Goal: Task Accomplishment & Management: Use online tool/utility

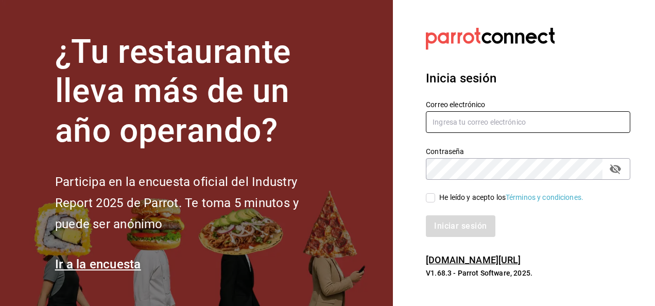
type input "[EMAIL_ADDRESS][PERSON_NAME][DOMAIN_NAME]"
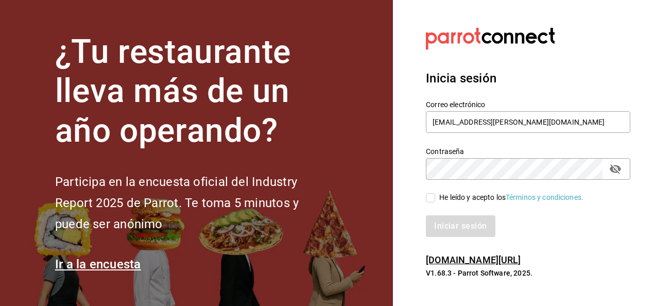
click at [431, 190] on div "He leído y acepto los Términos y condiciones." at bounding box center [522, 192] width 217 height 24
click at [432, 195] on input "He leído y acepto los Términos y condiciones." at bounding box center [430, 197] width 9 height 9
checkbox input "true"
click at [450, 220] on button "Iniciar sesión" at bounding box center [461, 226] width 70 height 22
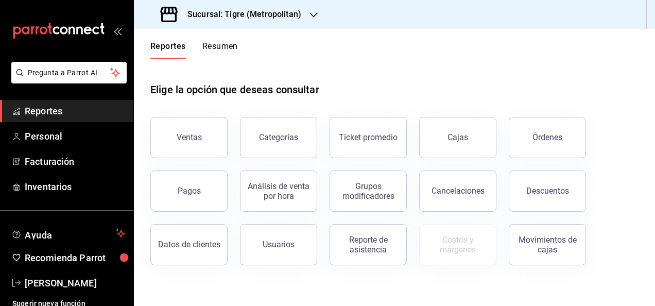
click at [295, 11] on h3 "Sucursal: Tigre (Metropolitan)" at bounding box center [240, 14] width 122 height 12
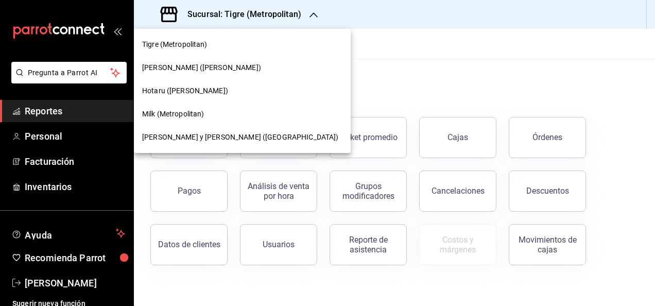
click at [204, 112] on span "Milk (Metropolitan)" at bounding box center [173, 114] width 62 height 11
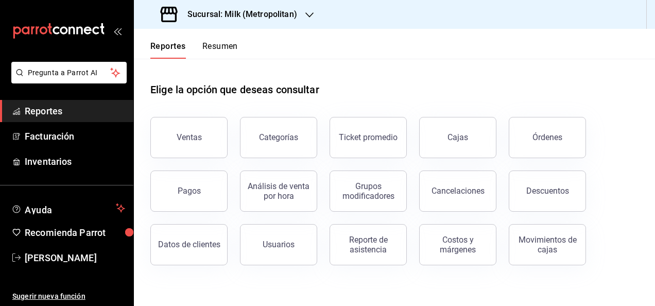
click at [303, 8] on div "Sucursal: Milk (Metropolitan)" at bounding box center [230, 14] width 176 height 29
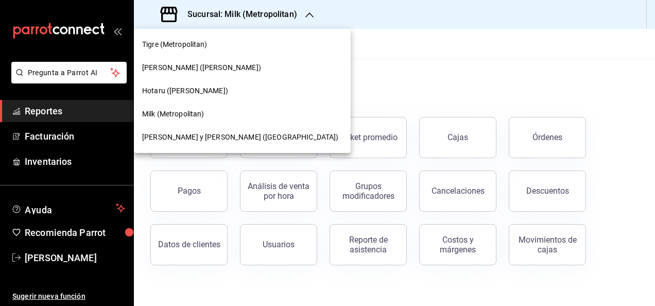
click at [199, 90] on div "Hotaru ([PERSON_NAME])" at bounding box center [242, 90] width 200 height 11
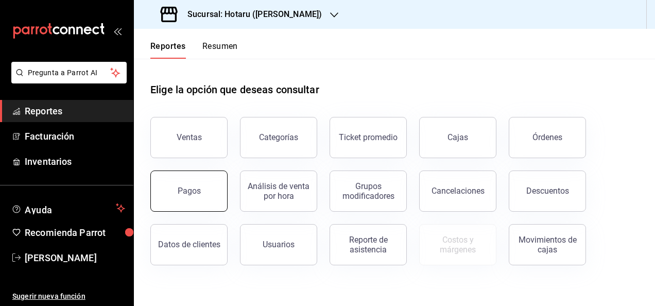
click at [194, 198] on button "Pagos" at bounding box center [188, 190] width 77 height 41
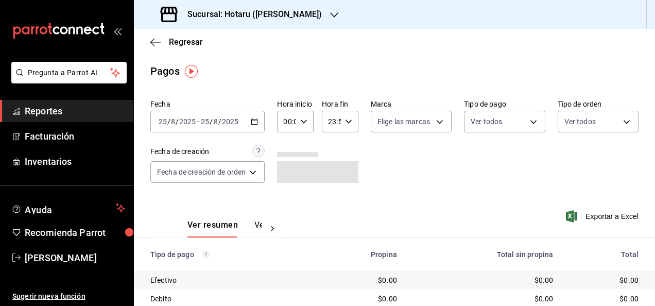
click at [263, 116] on div "[DATE] [DATE] - [DATE] [DATE]" at bounding box center [207, 122] width 114 height 22
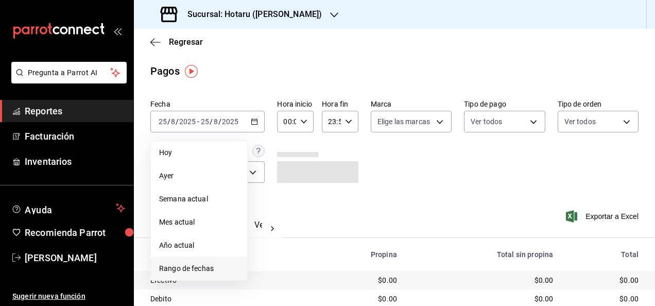
click at [186, 261] on li "Rango de fechas" at bounding box center [199, 268] width 96 height 23
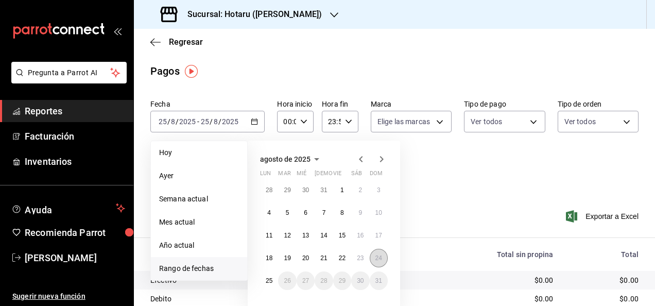
click at [374, 256] on button "24" at bounding box center [379, 258] width 18 height 19
click at [265, 279] on button "25" at bounding box center [269, 280] width 18 height 19
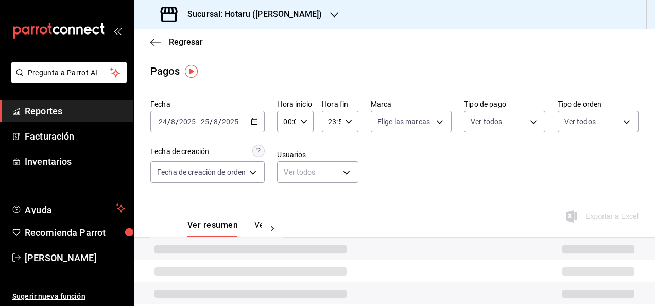
click at [304, 124] on icon "button" at bounding box center [303, 121] width 7 height 7
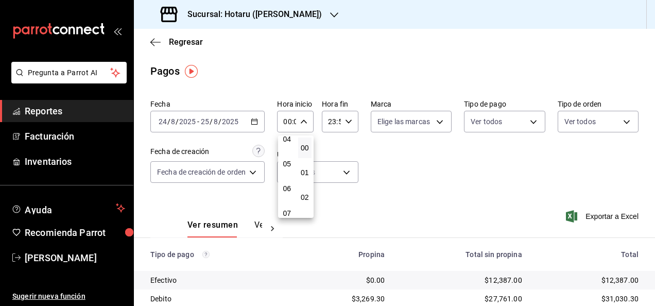
scroll to position [107, 0]
click at [288, 166] on span "05" at bounding box center [287, 164] width 2 height 8
type input "05:00"
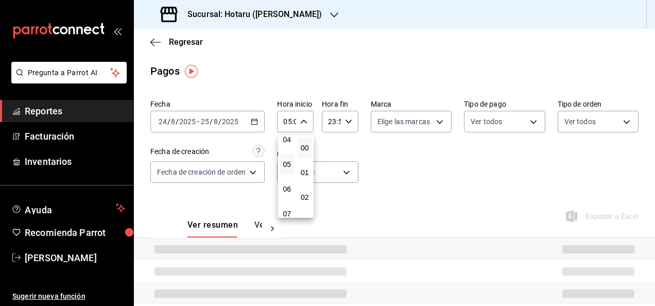
click at [348, 122] on div at bounding box center [327, 153] width 655 height 306
click at [348, 122] on icon "button" at bounding box center [348, 121] width 7 height 7
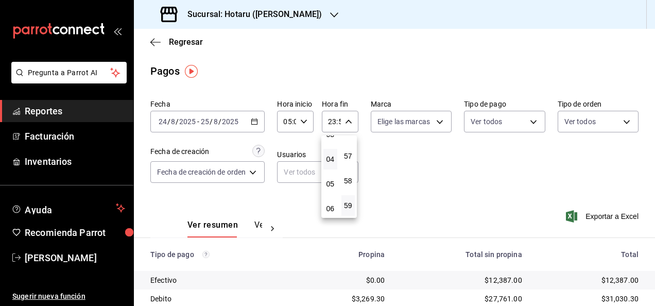
scroll to position [88, 0]
click at [328, 174] on button "05" at bounding box center [330, 183] width 14 height 21
click at [348, 150] on span "00" at bounding box center [349, 148] width 2 height 8
type input "05:00"
click at [465, 203] on div at bounding box center [327, 153] width 655 height 306
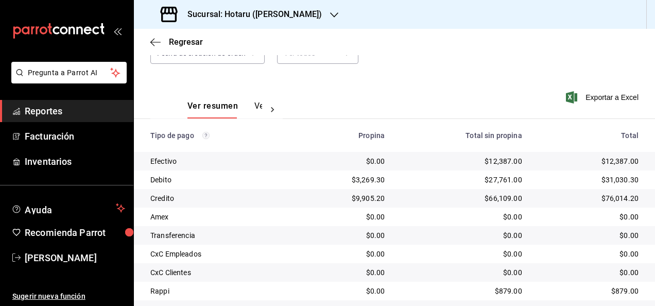
scroll to position [167, 0]
